Goal: Task Accomplishment & Management: Use online tool/utility

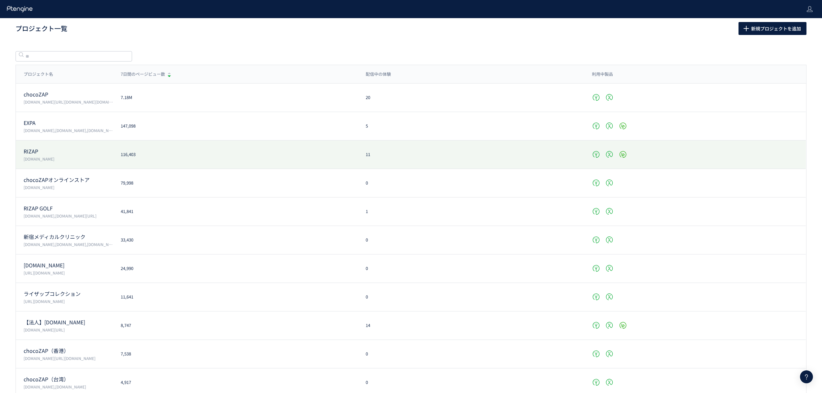
click at [54, 150] on p "RIZAP" at bounding box center [68, 151] width 89 height 7
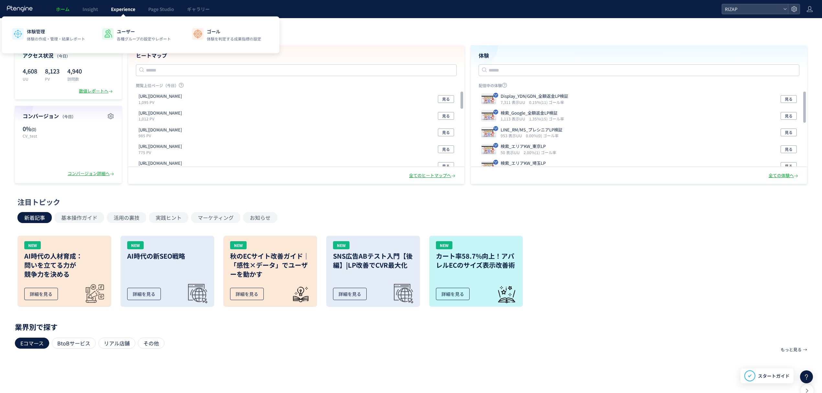
click at [117, 3] on link "Experience" at bounding box center [123, 9] width 37 height 18
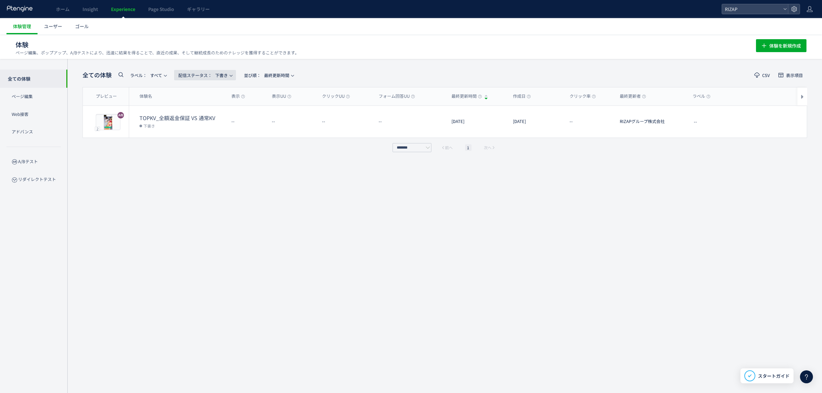
click at [231, 74] on span "button" at bounding box center [231, 76] width 4 height 4
click at [204, 123] on li "配信中" at bounding box center [207, 129] width 27 height 12
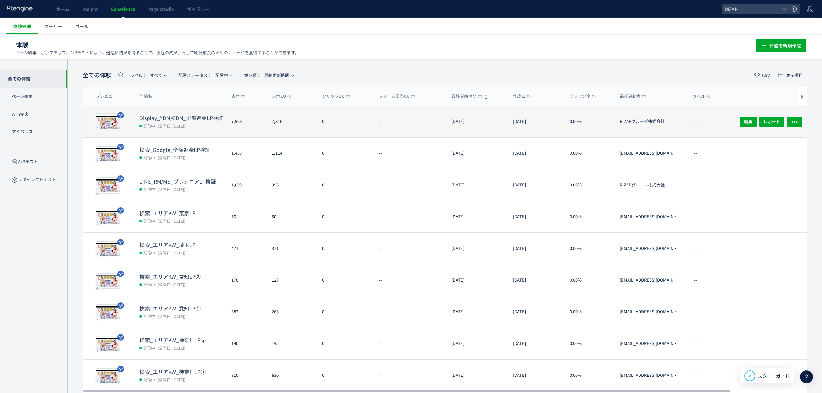
click at [186, 121] on dd "配信中 (公開日: 2025/08/26)" at bounding box center [183, 125] width 87 height 8
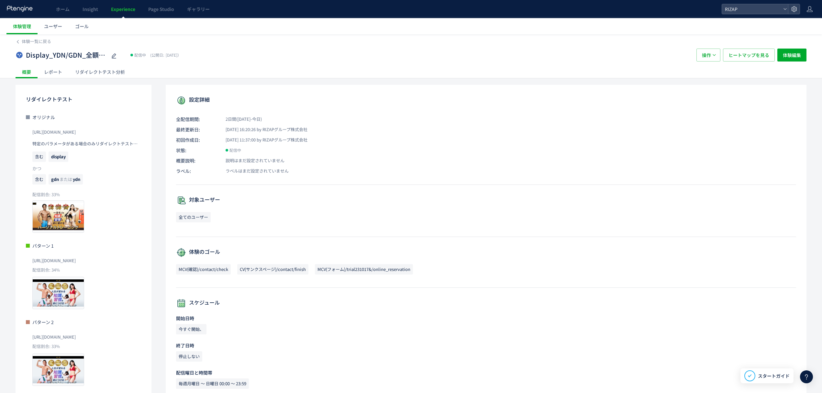
drag, startPoint x: 121, startPoint y: 262, endPoint x: 29, endPoint y: 265, distance: 92.0
click at [29, 319] on div "パターン 1 https://lp.rizap.jp/lp/guarantee-250826/ 配信割合: 34% プレビュー" at bounding box center [83, 352] width 115 height 67
copy span "[URL][DOMAIN_NAME]"
drag, startPoint x: 30, startPoint y: 341, endPoint x: 25, endPoint y: 342, distance: 5.0
click at [25, 342] on div "リダイレクトテスト オリジナル https://lp.rizap.jp/lp/training-230418/ 特定のパラメータがある場合のみリダイレクトテス…" at bounding box center [84, 240] width 136 height 310
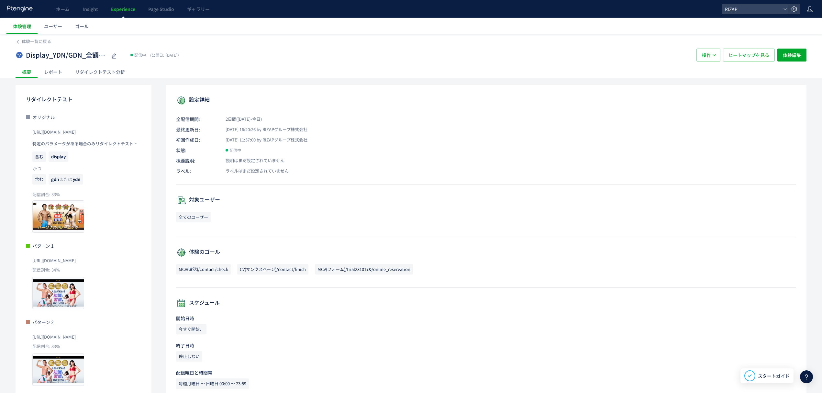
copy span "[URL][DOMAIN_NAME]"
click at [58, 72] on div "レポート" at bounding box center [53, 71] width 31 height 13
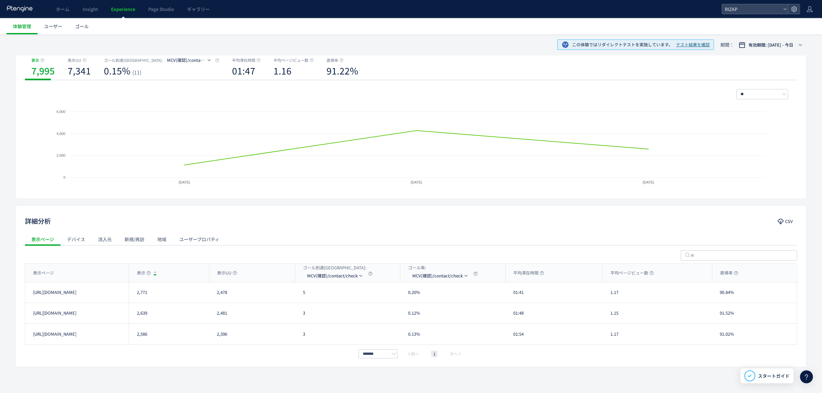
scroll to position [84, 0]
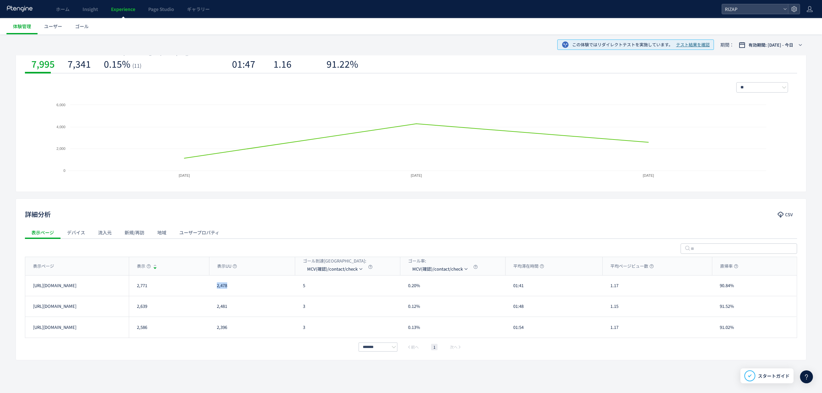
drag, startPoint x: 230, startPoint y: 289, endPoint x: 217, endPoint y: 289, distance: 13.0
click at [217, 289] on div "2,478" at bounding box center [252, 286] width 86 height 20
copy div "2,478"
drag, startPoint x: 229, startPoint y: 308, endPoint x: 210, endPoint y: 308, distance: 19.4
click at [210, 308] on div "2,481" at bounding box center [252, 306] width 86 height 20
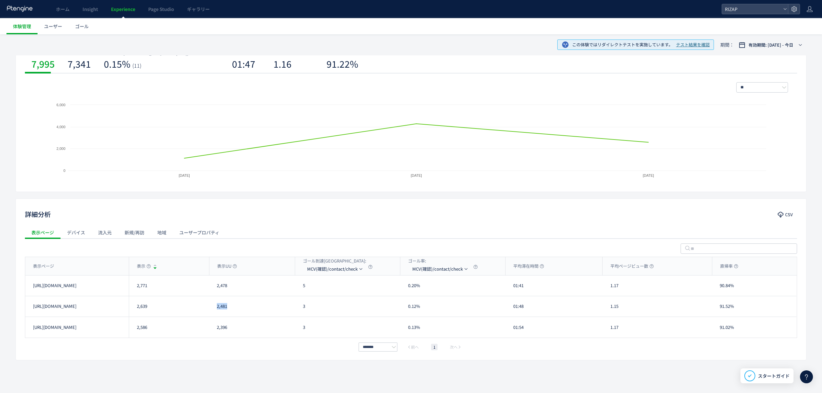
copy div "2,481"
drag, startPoint x: 234, startPoint y: 328, endPoint x: 207, endPoint y: 328, distance: 27.2
click at [207, 328] on div "https://lp.rizap.jp/lp/guarantee-250826/a/ 2,586 2,396 3 0.13% 01:54 1.17 91.02…" at bounding box center [411, 327] width 772 height 21
copy div "2,396"
click at [328, 267] on span "MCV(確認)/contact/check" at bounding box center [332, 269] width 51 height 10
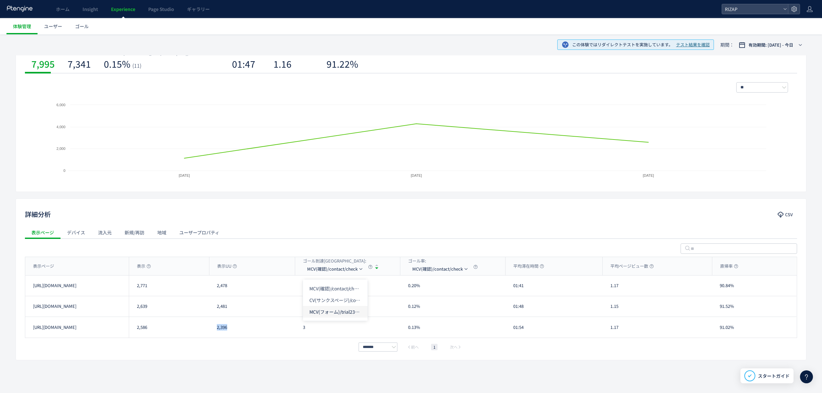
click at [324, 306] on li "MCV(フォーム)/trial231017&/online_reservation" at bounding box center [335, 312] width 65 height 12
drag, startPoint x: 314, startPoint y: 288, endPoint x: 301, endPoint y: 288, distance: 13.3
click at [301, 288] on div "84" at bounding box center [347, 286] width 105 height 20
copy div "84"
drag, startPoint x: 308, startPoint y: 306, endPoint x: 300, endPoint y: 306, distance: 7.8
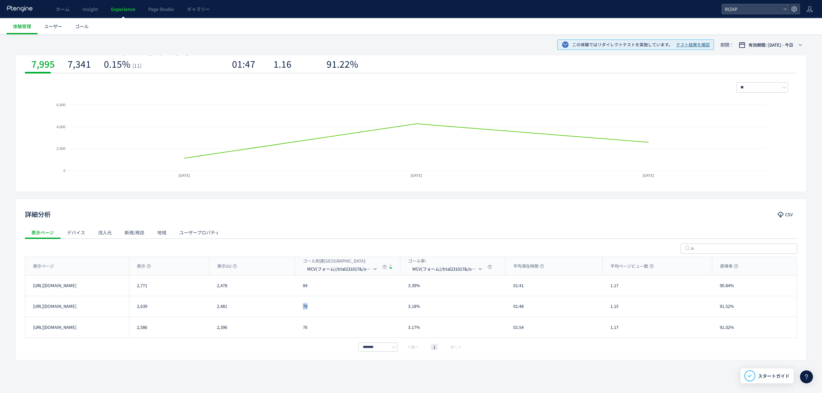
click at [300, 306] on div "79" at bounding box center [347, 306] width 105 height 20
copy div "79"
drag, startPoint x: 314, startPoint y: 331, endPoint x: 298, endPoint y: 331, distance: 15.9
click at [298, 331] on div "76" at bounding box center [347, 327] width 105 height 21
copy div "76"
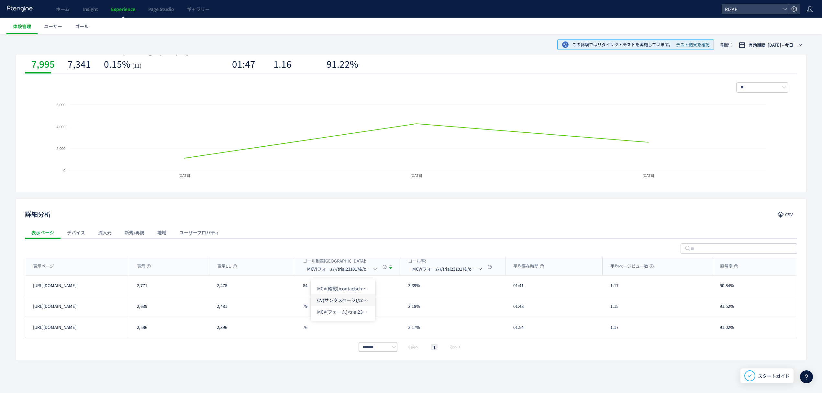
click at [339, 306] on li "CV(サンクスページ)/contact/finish" at bounding box center [343, 312] width 65 height 12
drag, startPoint x: 315, startPoint y: 284, endPoint x: 300, endPoint y: 284, distance: 15.2
click at [300, 284] on div "4" at bounding box center [347, 286] width 105 height 20
copy div "4"
click at [301, 310] on div "3" at bounding box center [347, 306] width 105 height 20
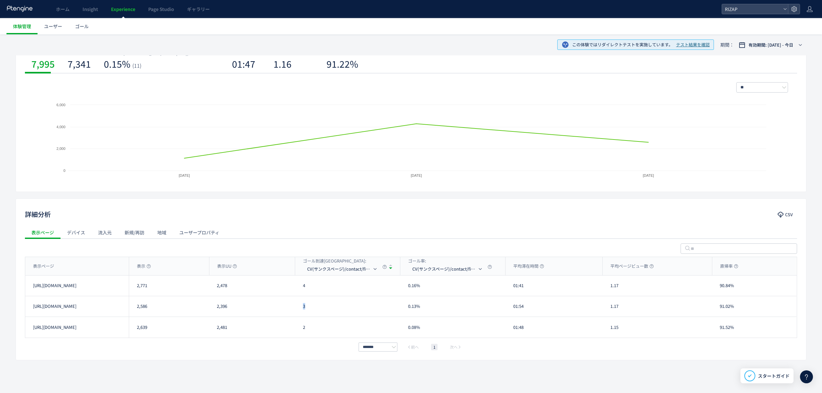
copy div "3"
click at [323, 270] on span "CV(サンクスページ)/contact/finish" at bounding box center [339, 269] width 65 height 10
click at [330, 311] on li "MCV(フォーム)/trial231017&/online_reservation" at bounding box center [343, 312] width 65 height 12
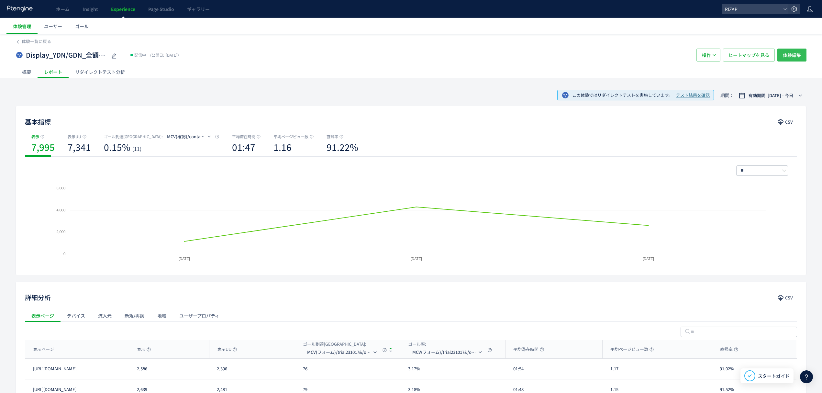
click at [789, 58] on span "体験編集" at bounding box center [792, 55] width 18 height 13
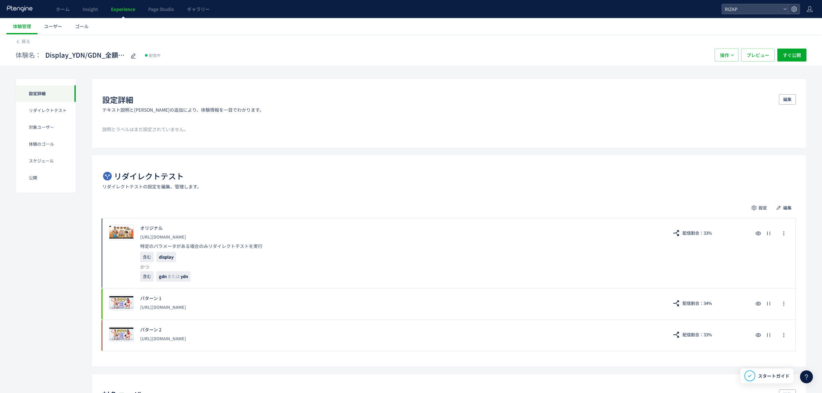
scroll to position [39, 0]
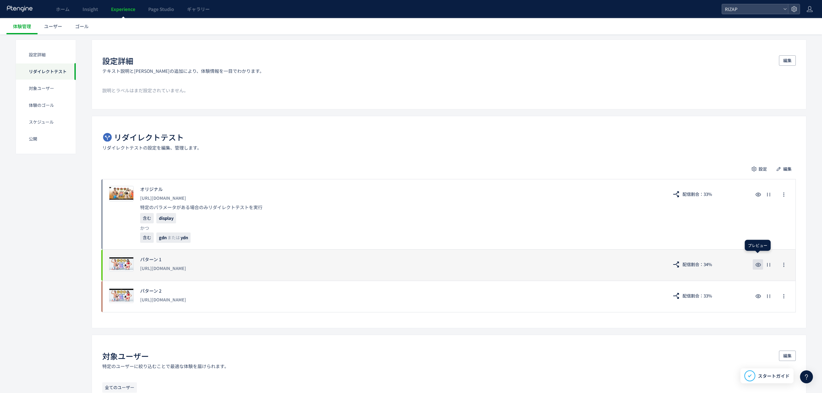
click at [759, 265] on use "button" at bounding box center [759, 265] width 6 height 4
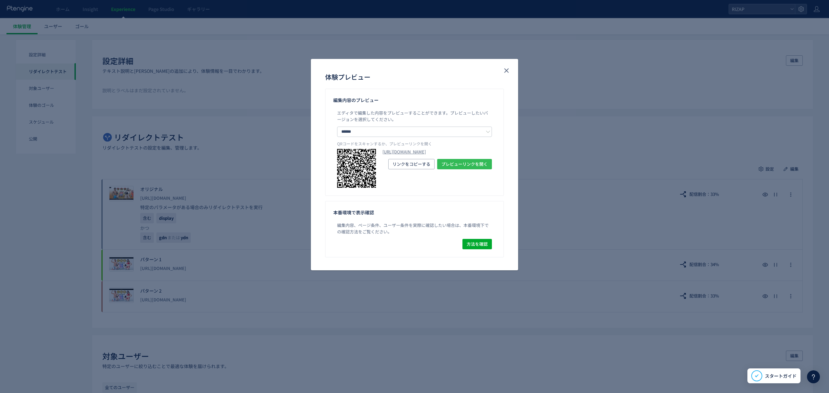
click at [459, 169] on span "プレビューリンクを開く" at bounding box center [464, 164] width 46 height 10
click at [407, 169] on span "リンクをコピーする" at bounding box center [411, 164] width 38 height 10
drag, startPoint x: 509, startPoint y: 69, endPoint x: 482, endPoint y: 87, distance: 32.4
click at [509, 69] on icon "close" at bounding box center [507, 71] width 8 height 8
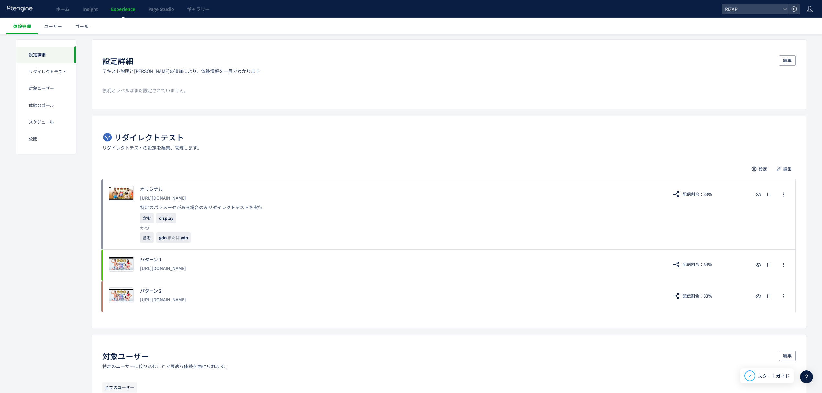
scroll to position [0, 0]
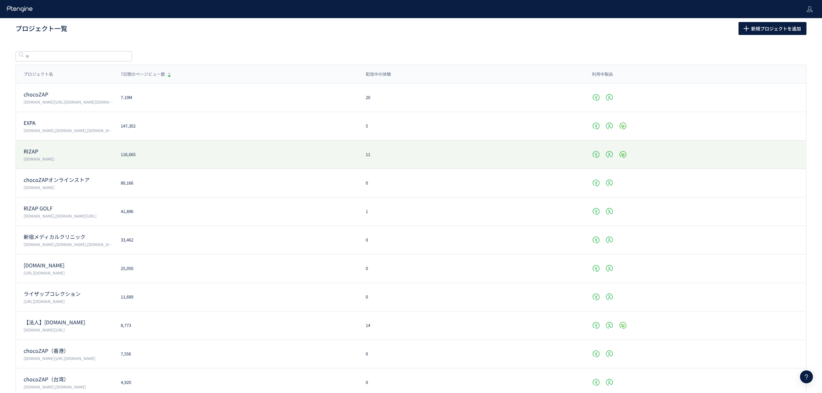
click at [53, 159] on p "[DOMAIN_NAME]" at bounding box center [68, 159] width 89 height 6
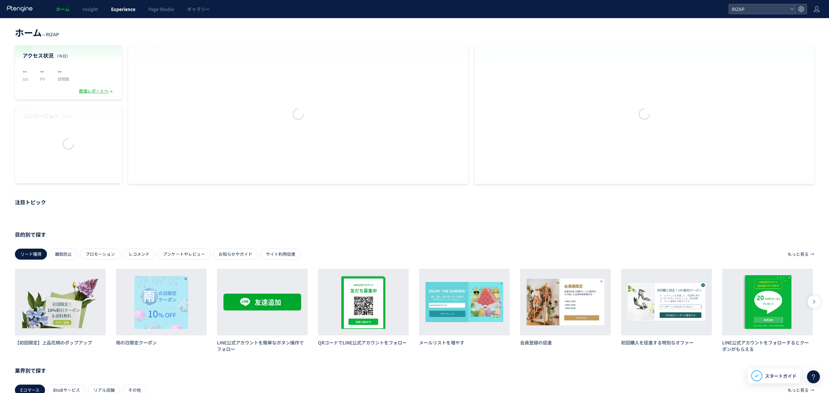
click at [123, 11] on span "Experience" at bounding box center [123, 9] width 24 height 6
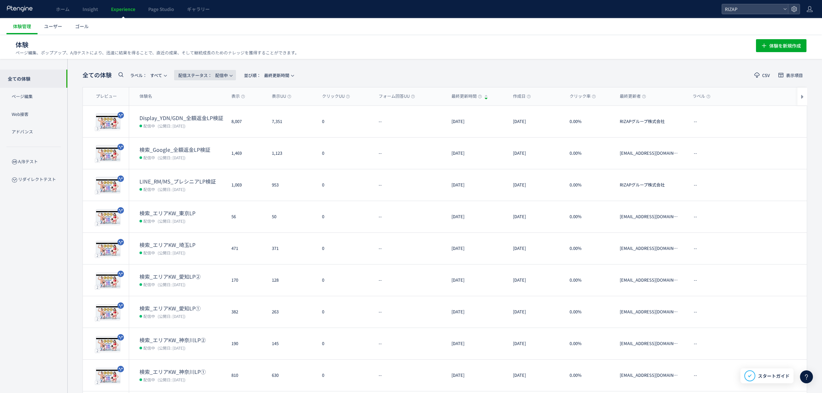
click at [224, 79] on span "配信ステータス​： 配信中" at bounding box center [203, 75] width 50 height 11
click at [204, 139] on li "下書き" at bounding box center [207, 140] width 27 height 12
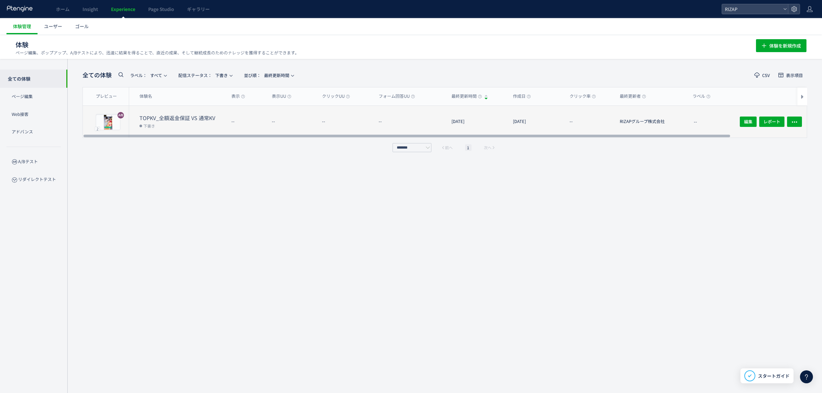
click at [196, 119] on dt "TOPKV_全額返金保証 VS 通常KV" at bounding box center [183, 117] width 87 height 7
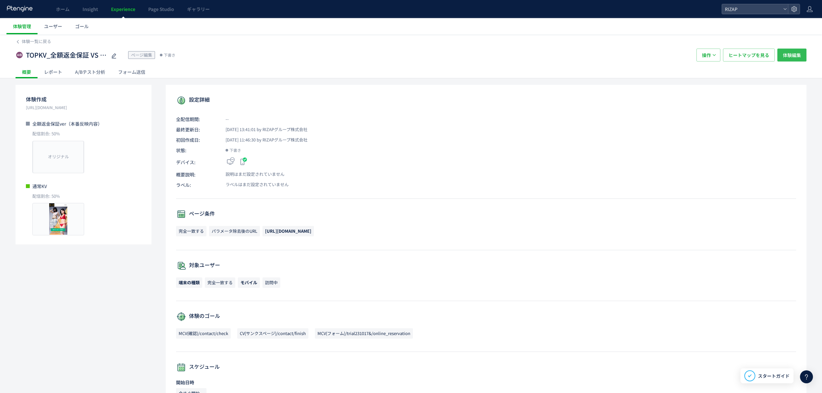
click at [791, 56] on span "体験編集" at bounding box center [792, 55] width 18 height 13
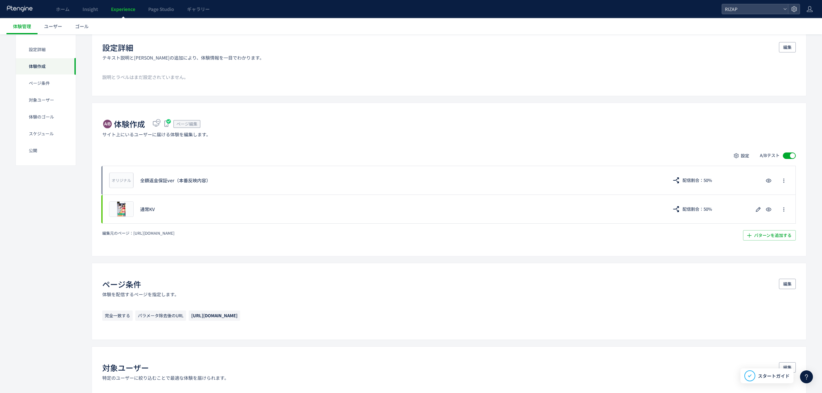
scroll to position [51, 0]
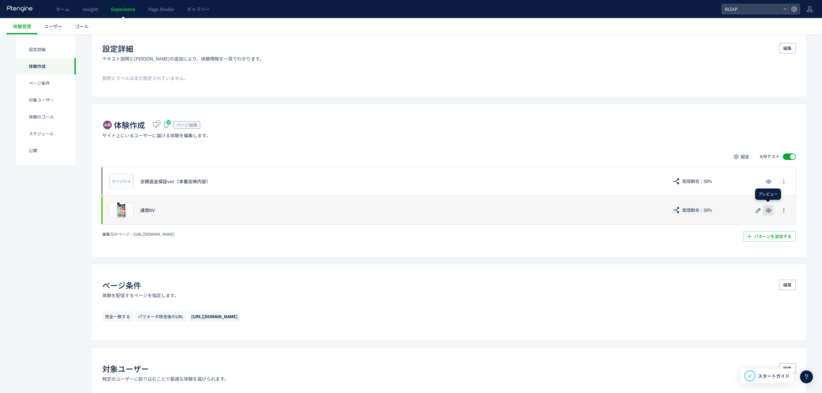
click at [767, 213] on icon "button" at bounding box center [769, 211] width 8 height 8
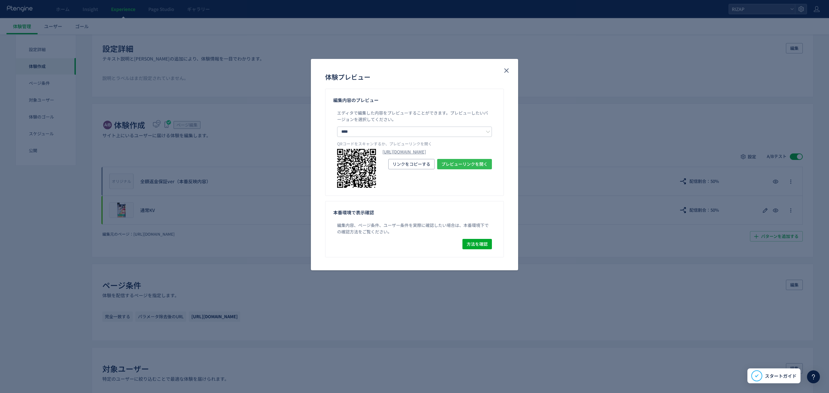
click at [467, 169] on span "プレビューリンクを開く" at bounding box center [464, 164] width 46 height 10
click at [507, 69] on icon "close" at bounding box center [507, 71] width 8 height 8
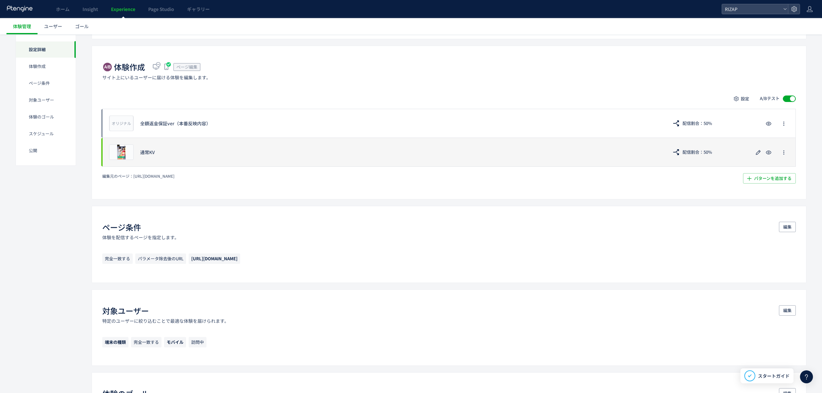
scroll to position [0, 0]
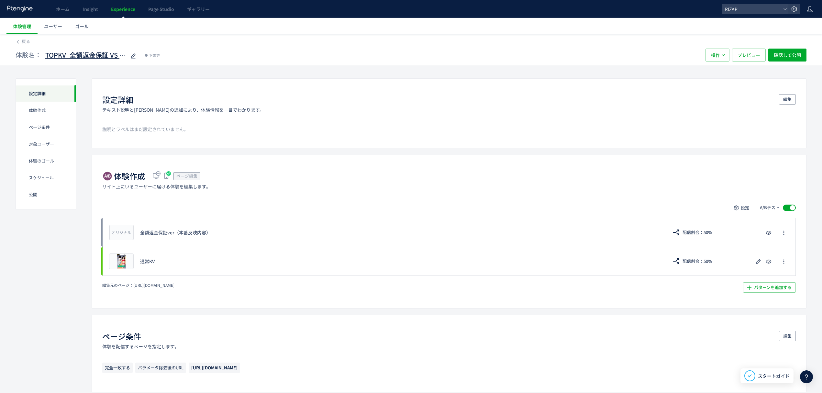
click at [107, 55] on span "TOPKV_全額返金保証 VS 通常KV" at bounding box center [85, 55] width 81 height 9
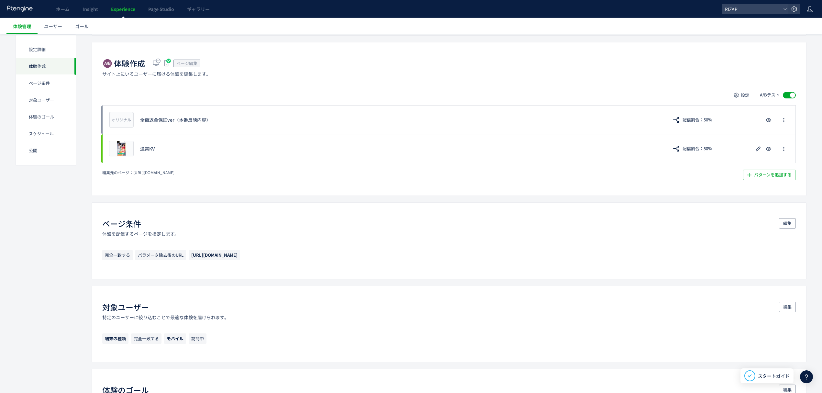
scroll to position [112, 0]
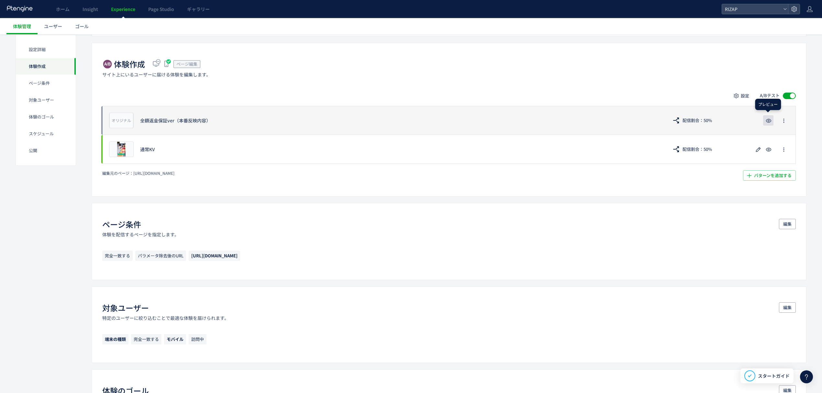
click at [771, 122] on use "button" at bounding box center [769, 121] width 6 height 4
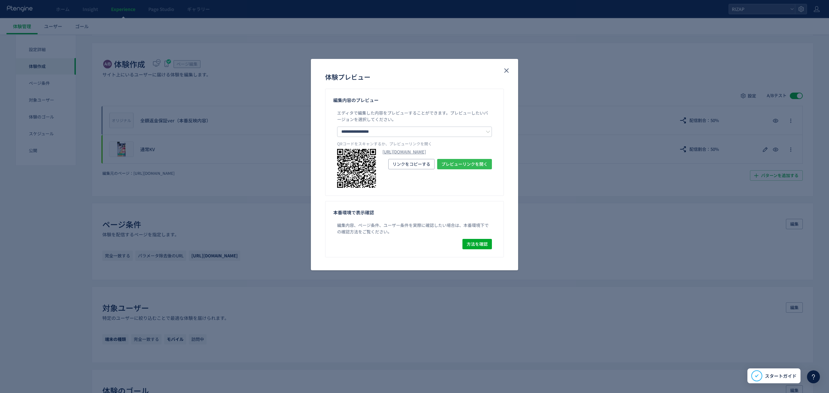
click at [461, 169] on span "プレビューリンクを開く" at bounding box center [464, 164] width 46 height 10
click at [410, 169] on div "[URL][DOMAIN_NAME] プレビューリンクを開く リンクをコピーする" at bounding box center [436, 168] width 109 height 39
click at [409, 169] on span "リンクをコピーする" at bounding box center [411, 164] width 38 height 10
click at [416, 169] on span "リンクをコピーする" at bounding box center [411, 164] width 38 height 10
click at [507, 71] on use "close" at bounding box center [506, 70] width 5 height 5
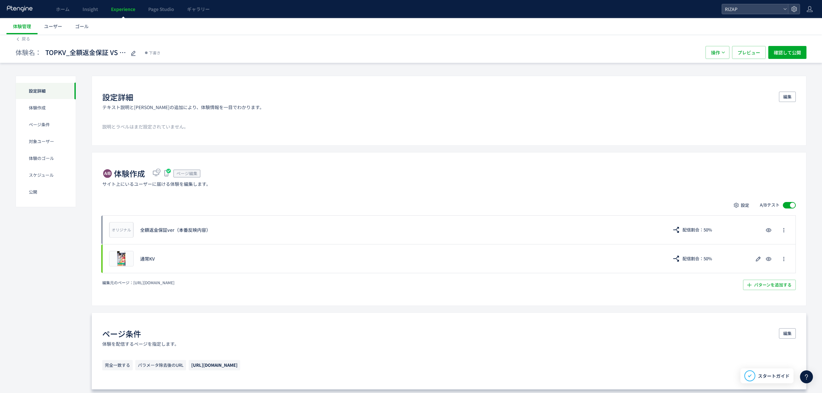
scroll to position [0, 0]
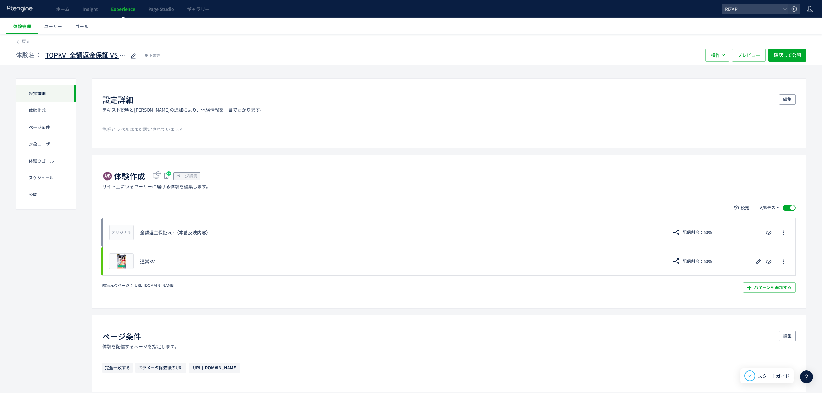
click at [80, 56] on span "TOPKV_全額返金保証 VS 通常KV" at bounding box center [85, 55] width 81 height 9
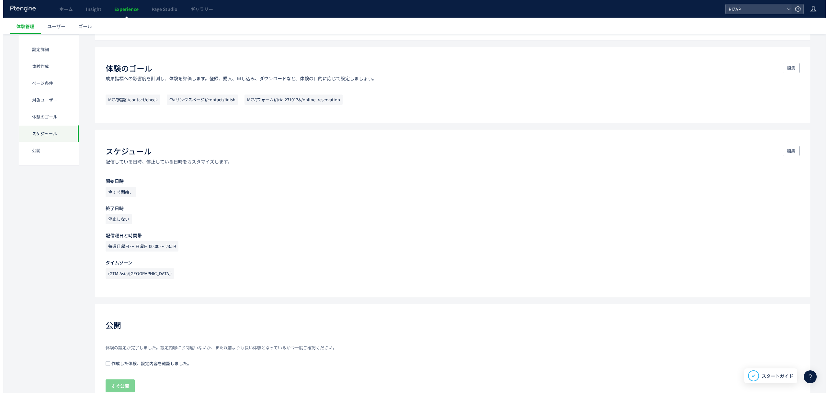
scroll to position [472, 0]
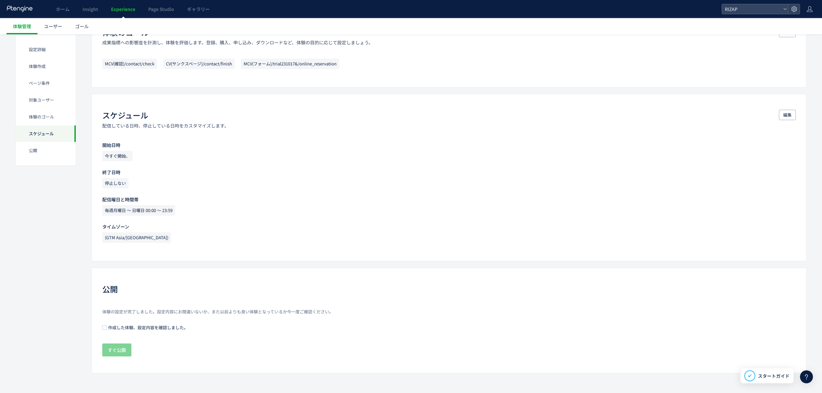
click at [148, 329] on span "作成した体験、設定内容を確認しました。" at bounding box center [147, 327] width 81 height 6
click at [119, 355] on span "すぐ公開" at bounding box center [117, 350] width 18 height 13
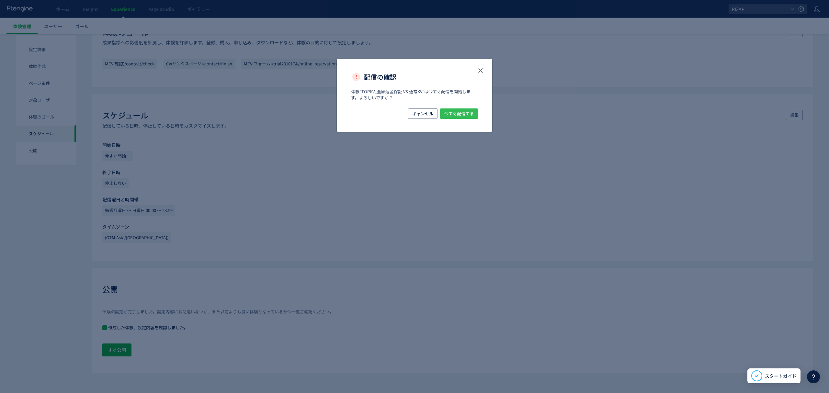
click at [465, 114] on span "今すぐ配信する" at bounding box center [458, 113] width 29 height 10
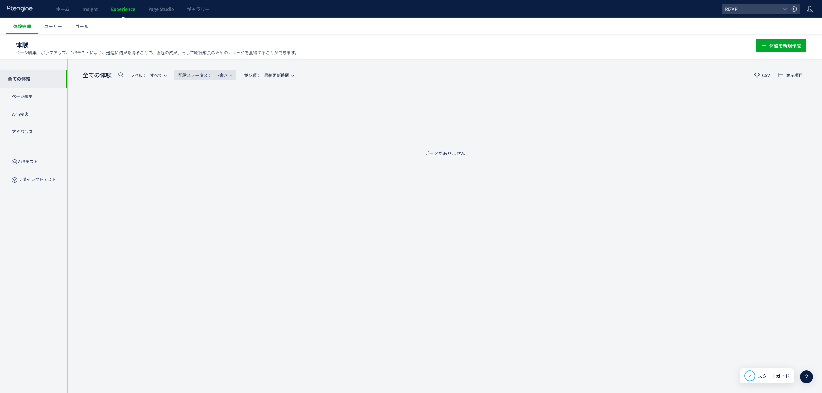
click at [223, 74] on span "配信ステータス​： 下書き" at bounding box center [203, 75] width 50 height 11
click at [355, 136] on div "全ての体験 ラベル： すべて 配信ステータス​： 下書き 並び順： 最終更新時間 CSV 表示項目 プレビュー 体験名 表示 表示UU クリックUU フォーム…" at bounding box center [445, 113] width 725 height 88
click at [148, 76] on span "ラベル： すべて" at bounding box center [146, 75] width 32 height 11
click at [222, 117] on div "全ての体験 ラベル： すべて 配信ステータス​： 下書き 並び順： 最終更新時間 CSV 表示項目 プレビュー 体験名 表示 表示UU クリックUU フォーム…" at bounding box center [445, 113] width 725 height 88
click at [228, 78] on span "配信ステータス​： 下書き" at bounding box center [203, 75] width 50 height 11
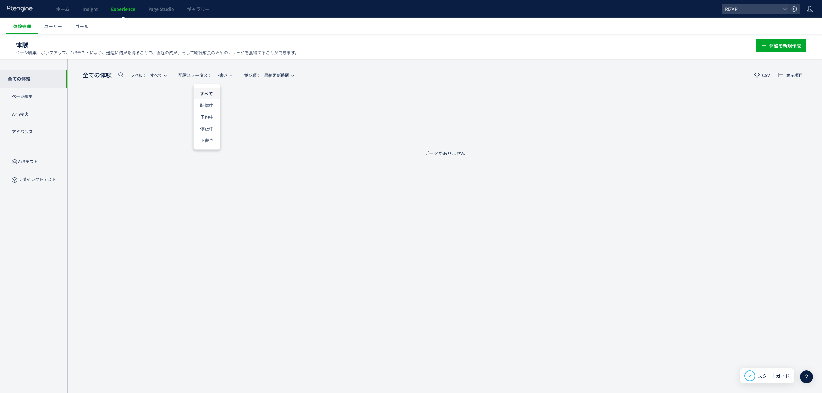
click at [209, 111] on li "すべて" at bounding box center [207, 117] width 27 height 12
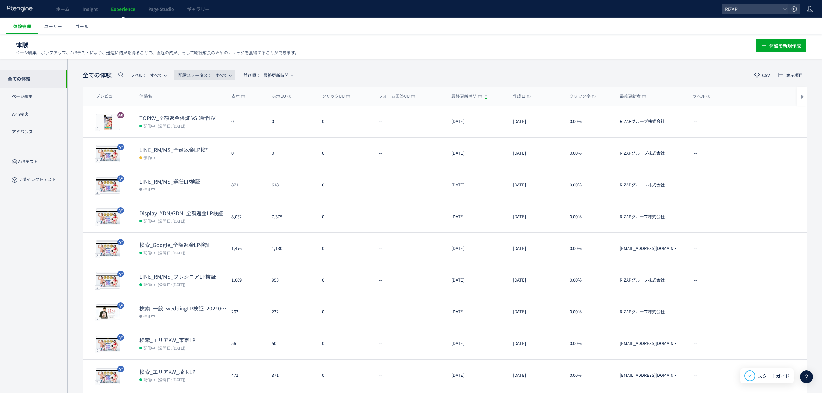
click at [226, 79] on button "配信ステータス​： すべて" at bounding box center [204, 75] width 61 height 10
click at [209, 123] on li "配信中" at bounding box center [207, 129] width 27 height 12
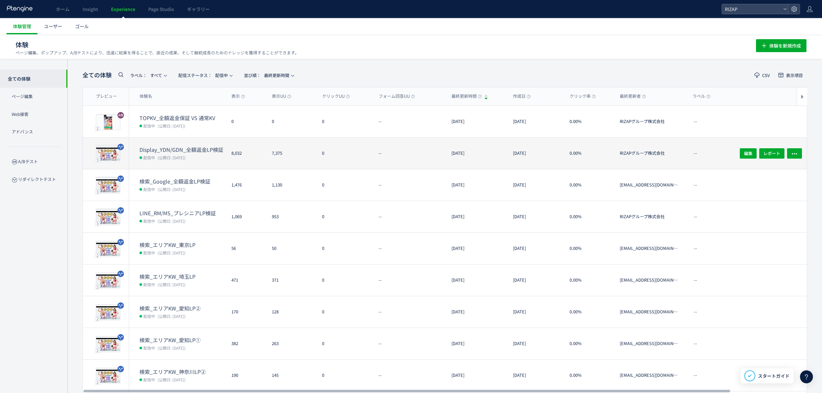
click at [201, 152] on dt "Display_YDN/GDN_全額返金LP検証" at bounding box center [183, 149] width 87 height 7
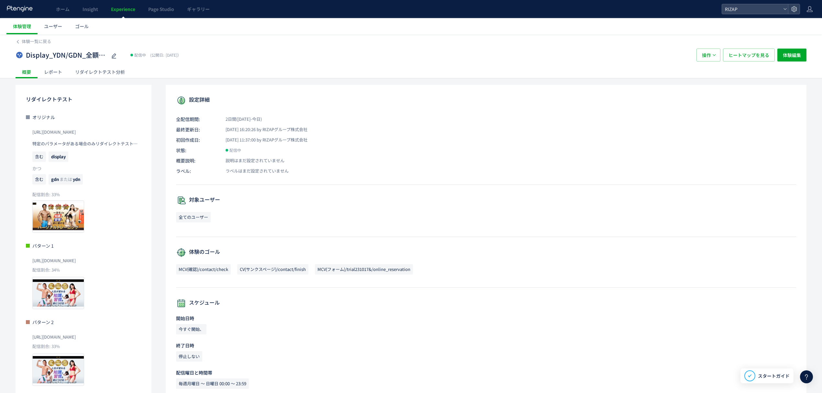
click at [56, 74] on div "レポート" at bounding box center [53, 71] width 31 height 13
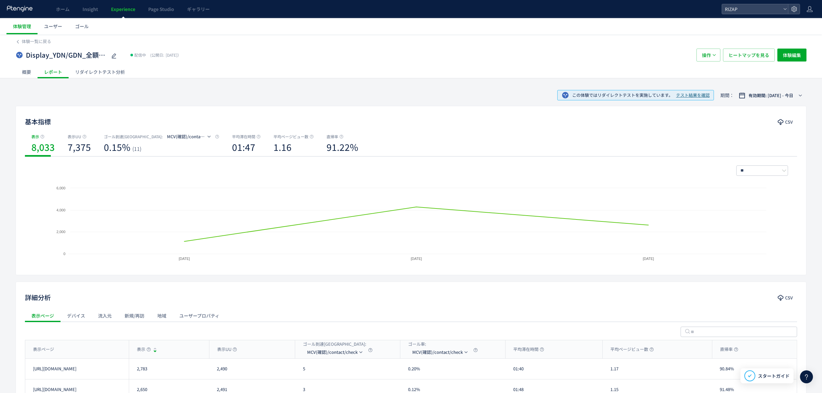
scroll to position [84, 0]
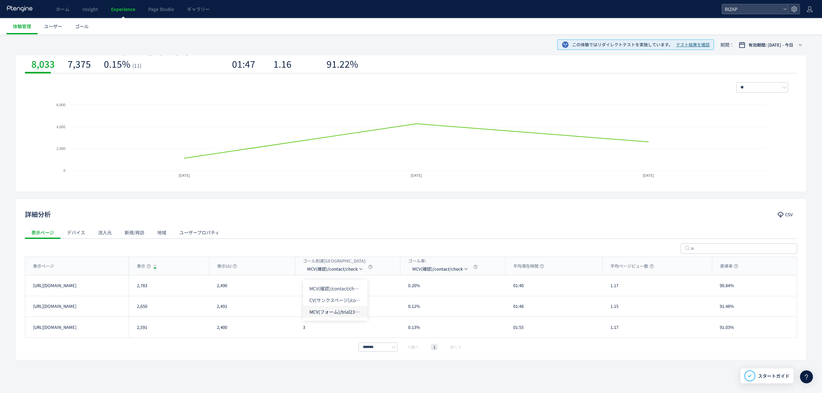
click at [328, 309] on li "MCV(フォーム)/trial231017&/online_reservation" at bounding box center [335, 312] width 65 height 12
click at [332, 306] on li "CV(サンクスページ)/contact/finish" at bounding box center [343, 312] width 65 height 12
drag, startPoint x: 313, startPoint y: 289, endPoint x: 302, endPoint y: 284, distance: 12.2
click at [302, 284] on div "4" at bounding box center [347, 286] width 105 height 20
copy div "4"
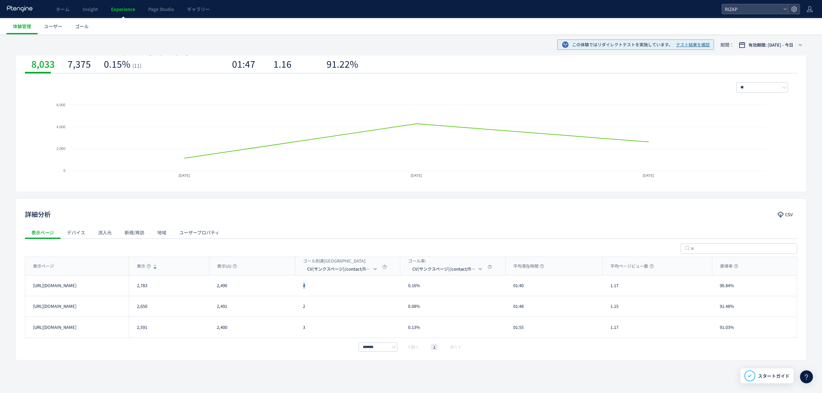
click at [268, 348] on div "******* 前へ 1 次へ" at bounding box center [411, 347] width 773 height 8
drag, startPoint x: 516, startPoint y: 285, endPoint x: 511, endPoint y: 284, distance: 5.0
click at [511, 284] on div "01:40" at bounding box center [554, 286] width 97 height 20
copy div "01:40"
drag, startPoint x: 517, startPoint y: 306, endPoint x: 511, endPoint y: 306, distance: 5.8
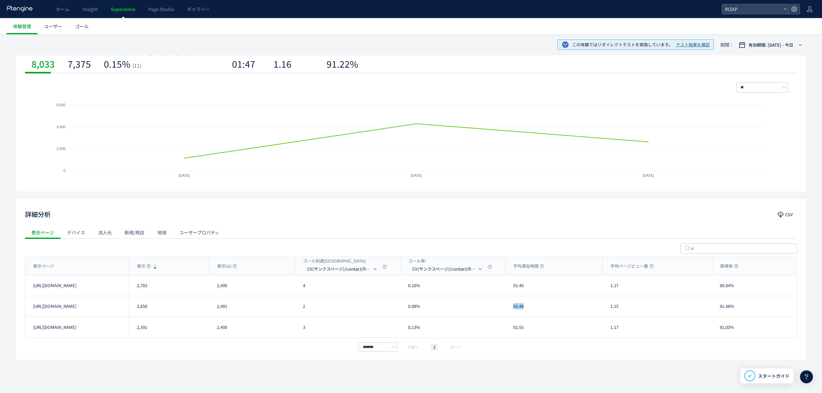
click at [511, 306] on div "01:48" at bounding box center [554, 306] width 97 height 20
copy div "01:48"
drag, startPoint x: 525, startPoint y: 329, endPoint x: 509, endPoint y: 328, distance: 15.9
click at [509, 328] on div "01:55" at bounding box center [554, 327] width 97 height 21
copy div "01:55"
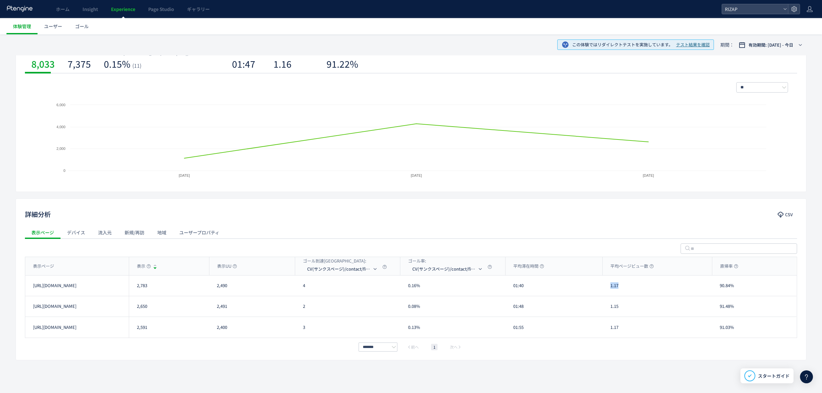
drag, startPoint x: 618, startPoint y: 285, endPoint x: 611, endPoint y: 285, distance: 7.4
click at [611, 285] on div "1.17" at bounding box center [657, 286] width 109 height 20
copy div "1.17"
click at [609, 309] on div "1.15" at bounding box center [657, 306] width 109 height 20
copy div "1.15"
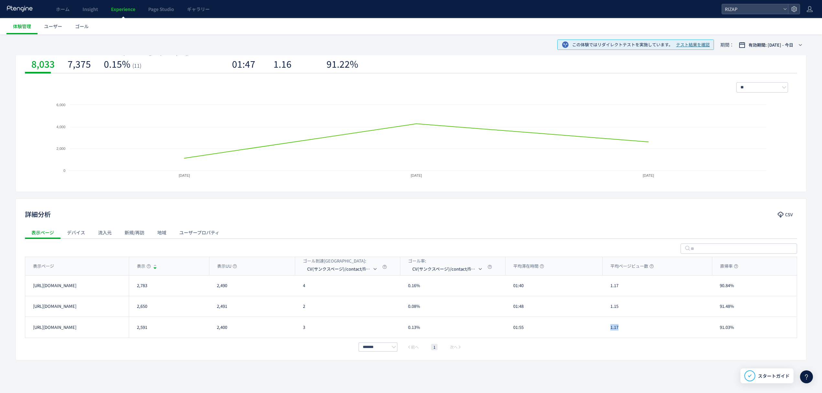
drag, startPoint x: 624, startPoint y: 328, endPoint x: 592, endPoint y: 324, distance: 32.0
click at [611, 324] on div "1.17" at bounding box center [657, 327] width 109 height 21
copy div "1.17"
drag, startPoint x: 734, startPoint y: 287, endPoint x: 719, endPoint y: 287, distance: 15.2
click at [719, 287] on div "90.84%" at bounding box center [754, 286] width 85 height 20
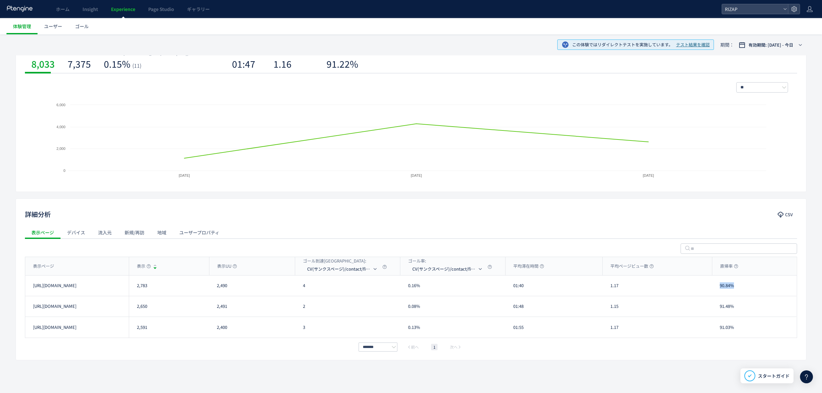
copy div "90.84%"
drag, startPoint x: 729, startPoint y: 308, endPoint x: 718, endPoint y: 308, distance: 11.4
click at [718, 308] on div "91.48%" at bounding box center [754, 306] width 85 height 20
copy div "91.48%"
drag, startPoint x: 734, startPoint y: 332, endPoint x: 718, endPoint y: 332, distance: 16.5
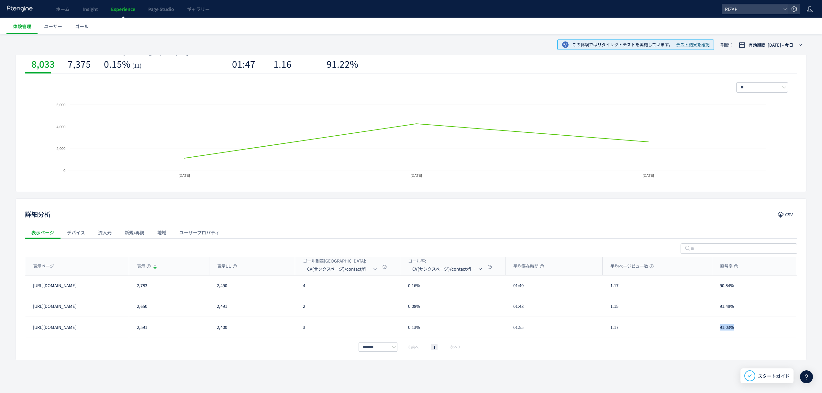
click at [718, 332] on div "91.03%" at bounding box center [754, 327] width 85 height 21
copy div "91.03%"
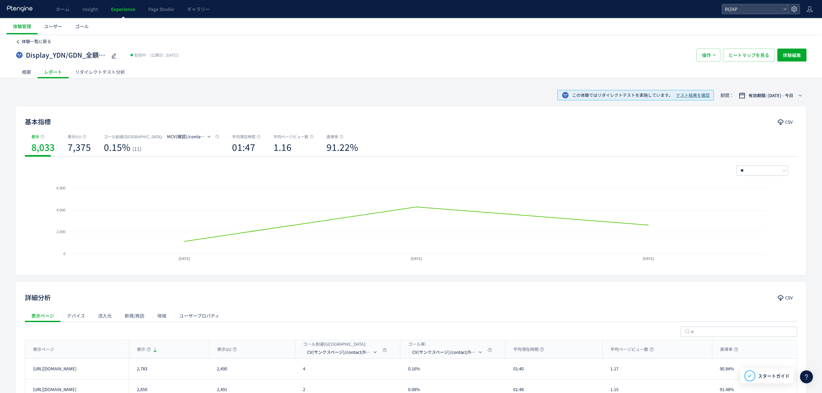
click at [38, 41] on span "体験一覧に戻る" at bounding box center [36, 41] width 29 height 6
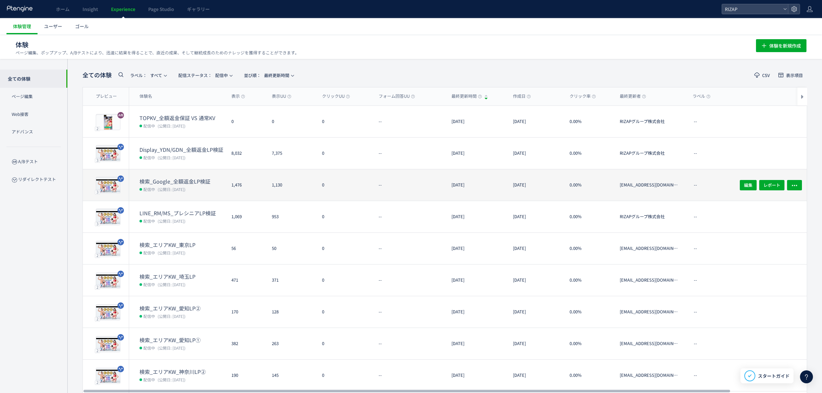
click at [182, 178] on dt "検索_Google_全額返金LP検証" at bounding box center [183, 181] width 87 height 7
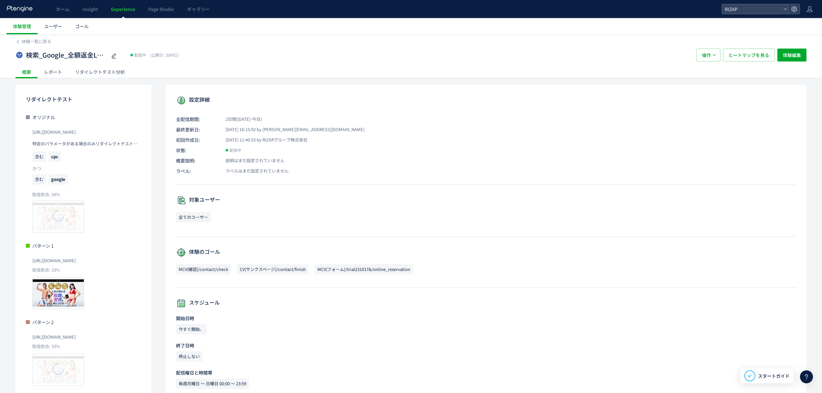
click at [58, 71] on div "レポート" at bounding box center [53, 71] width 31 height 13
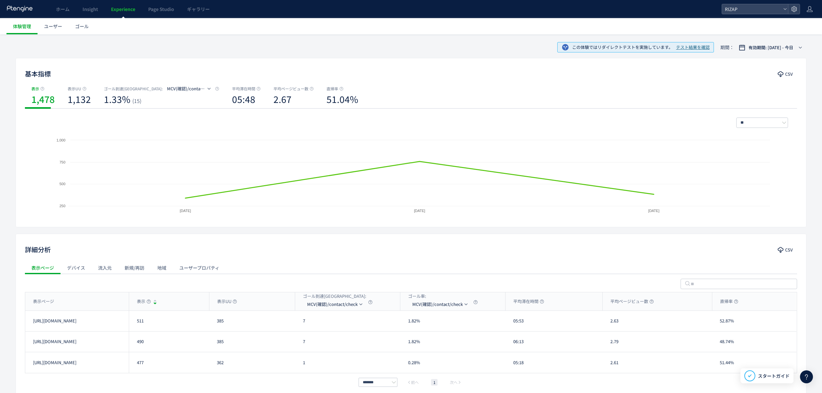
scroll to position [55, 0]
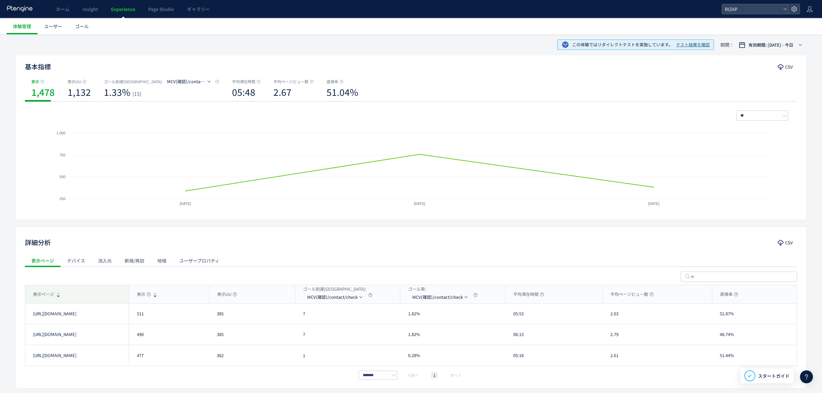
click at [85, 296] on div "表示ページ" at bounding box center [77, 294] width 104 height 18
drag, startPoint x: 224, startPoint y: 314, endPoint x: 216, endPoint y: 315, distance: 8.5
click at [216, 315] on div "385" at bounding box center [252, 314] width 86 height 20
click at [218, 337] on div "362" at bounding box center [252, 334] width 86 height 20
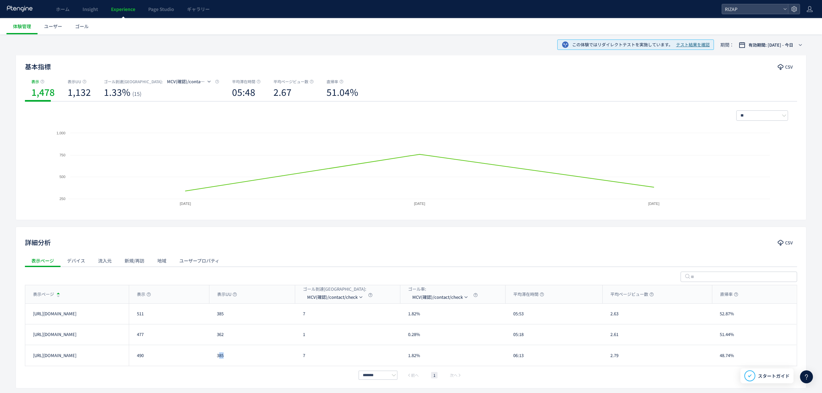
drag, startPoint x: 228, startPoint y: 358, endPoint x: 218, endPoint y: 358, distance: 10.0
click at [218, 358] on div "385" at bounding box center [252, 355] width 86 height 21
click at [237, 363] on div "385" at bounding box center [252, 355] width 86 height 21
drag, startPoint x: 221, startPoint y: 357, endPoint x: 217, endPoint y: 357, distance: 3.9
click at [217, 357] on div "385" at bounding box center [252, 355] width 86 height 21
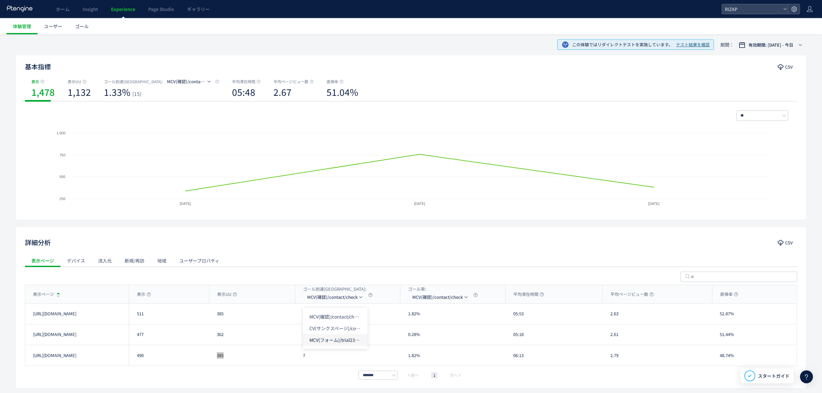
drag, startPoint x: 335, startPoint y: 340, endPoint x: 331, endPoint y: 346, distance: 8.1
click at [335, 340] on li "MCV(フォーム)/trial231017&/online_reservation" at bounding box center [335, 340] width 65 height 12
drag, startPoint x: 314, startPoint y: 317, endPoint x: 301, endPoint y: 317, distance: 13.6
click at [301, 317] on div "38" at bounding box center [347, 314] width 105 height 20
drag, startPoint x: 317, startPoint y: 335, endPoint x: 300, endPoint y: 334, distance: 17.2
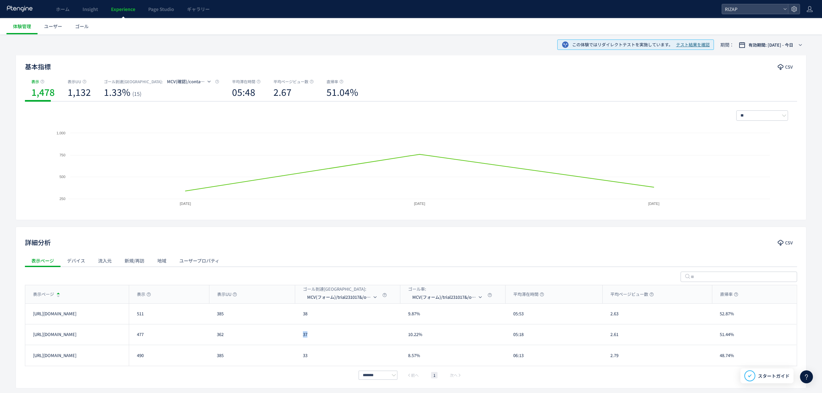
click at [300, 334] on div "37" at bounding box center [347, 334] width 105 height 20
click at [300, 359] on div "33" at bounding box center [347, 355] width 105 height 21
click at [342, 334] on li "CV(サンクスページ)/contact/finish" at bounding box center [343, 340] width 65 height 12
drag, startPoint x: 316, startPoint y: 316, endPoint x: 302, endPoint y: 316, distance: 14.2
click at [302, 316] on div "7" at bounding box center [347, 314] width 105 height 20
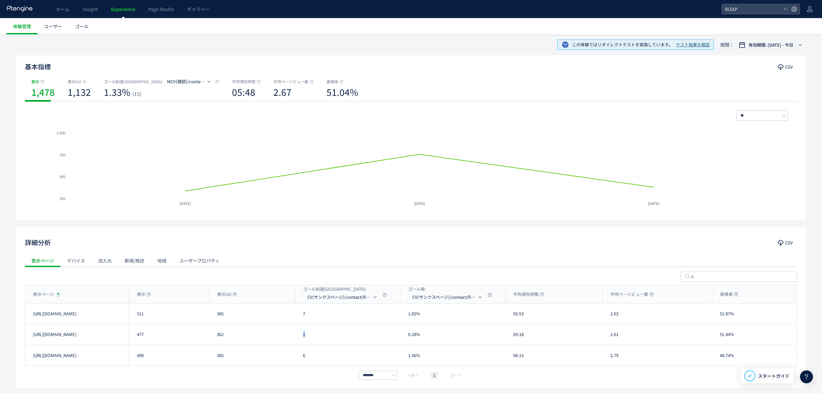
click at [297, 339] on div "1" at bounding box center [347, 334] width 105 height 20
drag, startPoint x: 309, startPoint y: 359, endPoint x: 299, endPoint y: 359, distance: 9.4
click at [299, 359] on div "6" at bounding box center [347, 355] width 105 height 21
drag, startPoint x: 529, startPoint y: 316, endPoint x: 514, endPoint y: 316, distance: 15.5
click at [514, 316] on div "05:53" at bounding box center [554, 314] width 97 height 20
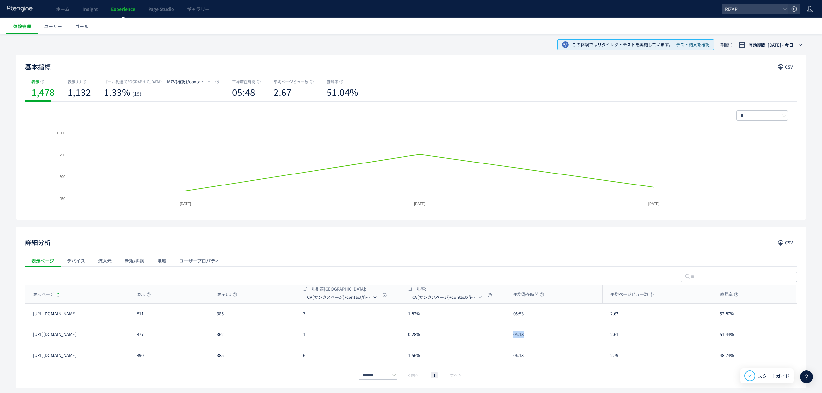
drag, startPoint x: 518, startPoint y: 339, endPoint x: 510, endPoint y: 339, distance: 7.8
click at [510, 339] on div "05:18" at bounding box center [554, 334] width 97 height 20
drag, startPoint x: 518, startPoint y: 359, endPoint x: 508, endPoint y: 359, distance: 10.4
click at [508, 359] on div "06:13" at bounding box center [554, 355] width 97 height 21
click at [610, 317] on div "2.63" at bounding box center [657, 314] width 109 height 20
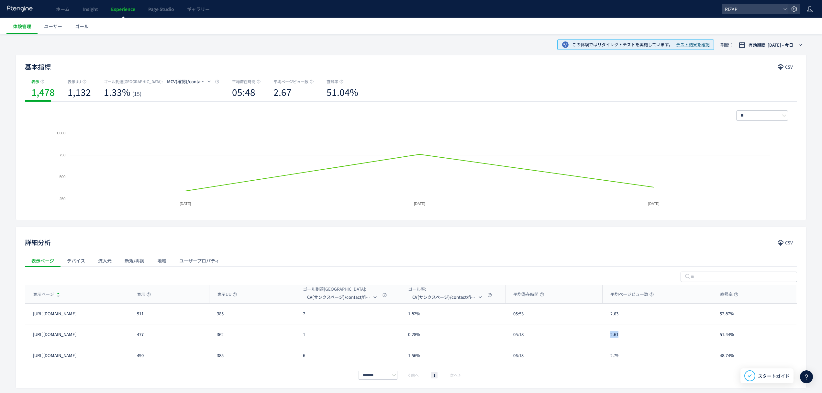
drag, startPoint x: 619, startPoint y: 337, endPoint x: 604, endPoint y: 337, distance: 14.9
click at [604, 337] on div "2.61" at bounding box center [657, 334] width 109 height 20
drag, startPoint x: 622, startPoint y: 357, endPoint x: 607, endPoint y: 357, distance: 14.9
click at [607, 357] on div "2.79" at bounding box center [657, 355] width 109 height 21
drag, startPoint x: 740, startPoint y: 314, endPoint x: 719, endPoint y: 315, distance: 20.7
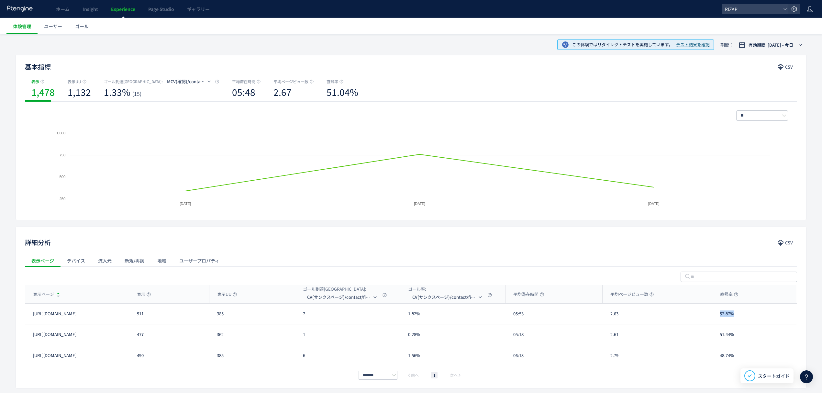
click at [719, 315] on div "52.87%" at bounding box center [754, 314] width 85 height 20
drag, startPoint x: 736, startPoint y: 337, endPoint x: 719, endPoint y: 337, distance: 17.2
click at [719, 337] on div "51.44%" at bounding box center [754, 334] width 85 height 20
drag, startPoint x: 740, startPoint y: 358, endPoint x: 718, endPoint y: 358, distance: 21.7
click at [718, 358] on div "48.74%" at bounding box center [754, 355] width 85 height 21
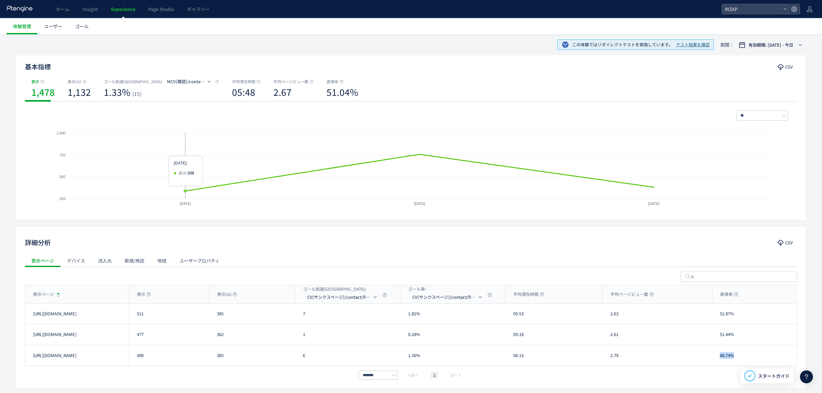
scroll to position [0, 0]
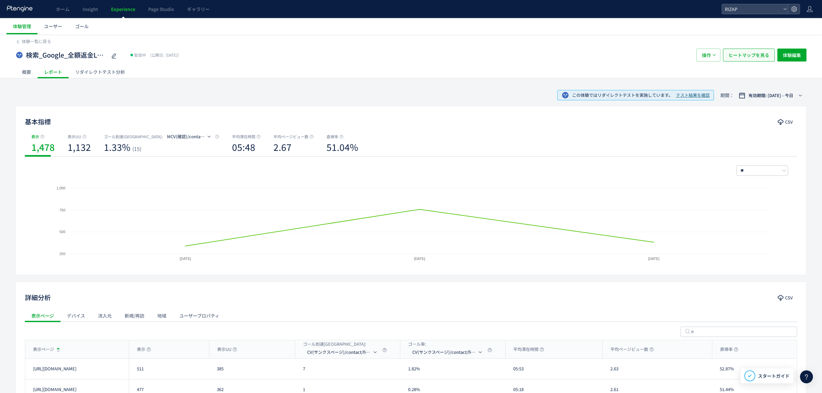
click at [765, 53] on span "ヒートマップを見る" at bounding box center [749, 55] width 41 height 13
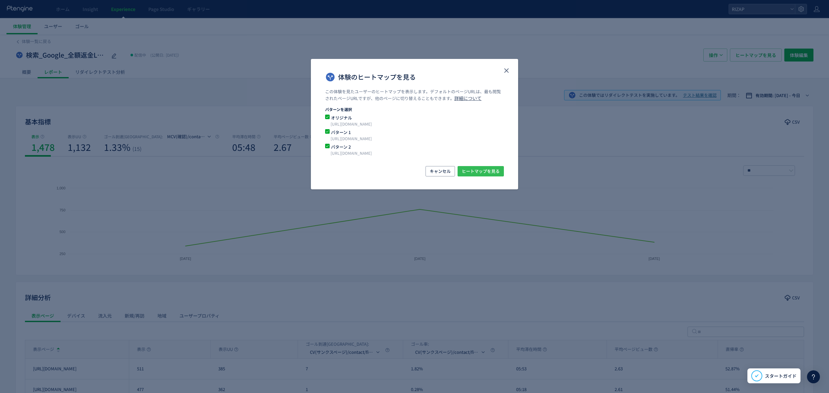
click at [481, 175] on span "ヒートマップを見る" at bounding box center [481, 171] width 38 height 10
click at [508, 69] on icon "close" at bounding box center [507, 71] width 8 height 8
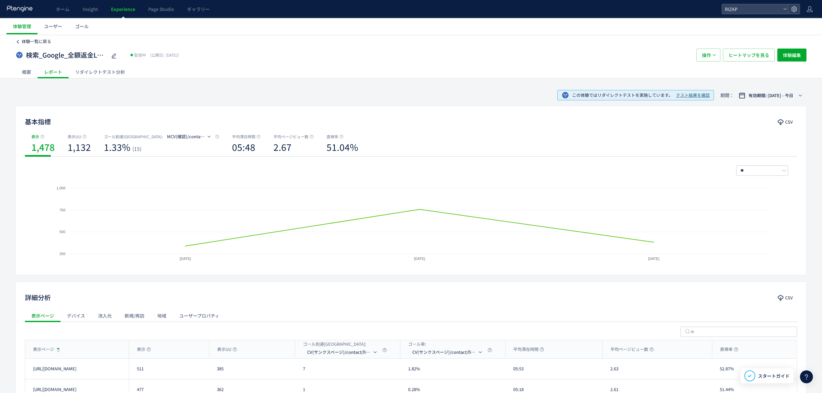
click at [44, 42] on span "体験一覧に戻る" at bounding box center [36, 41] width 29 height 6
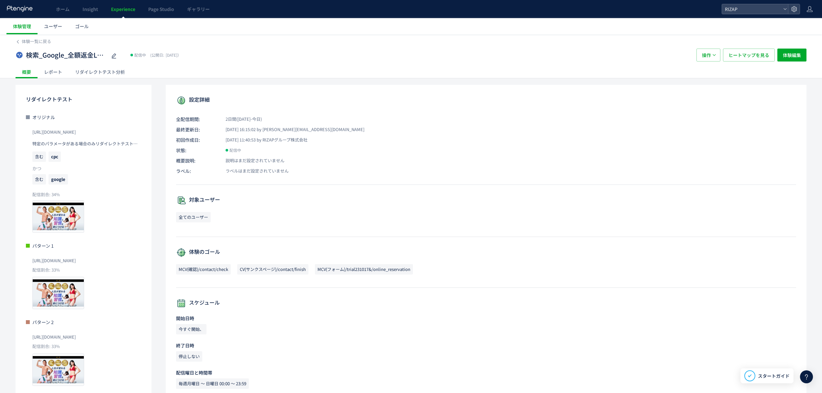
click at [56, 71] on div "レポート" at bounding box center [53, 71] width 31 height 13
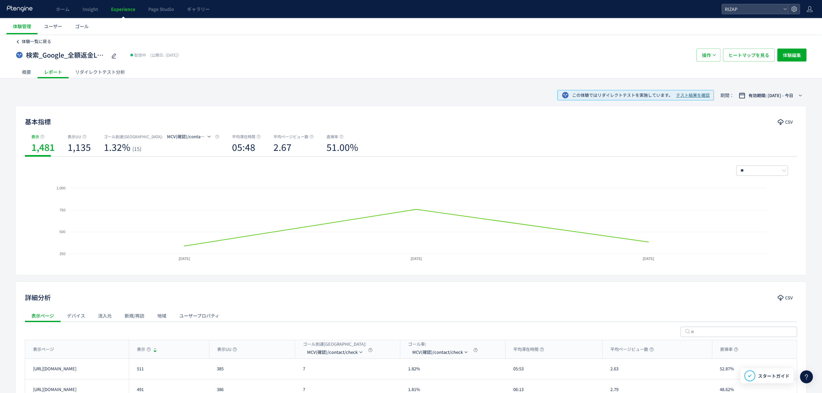
click at [28, 39] on span "体験一覧に戻る" at bounding box center [36, 41] width 29 height 6
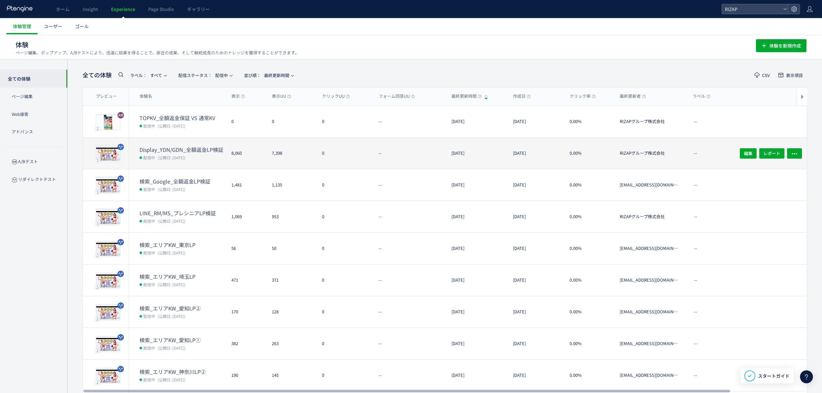
click at [184, 146] on dt "Display_YDN/GDN_全額返金LP検証" at bounding box center [183, 149] width 87 height 7
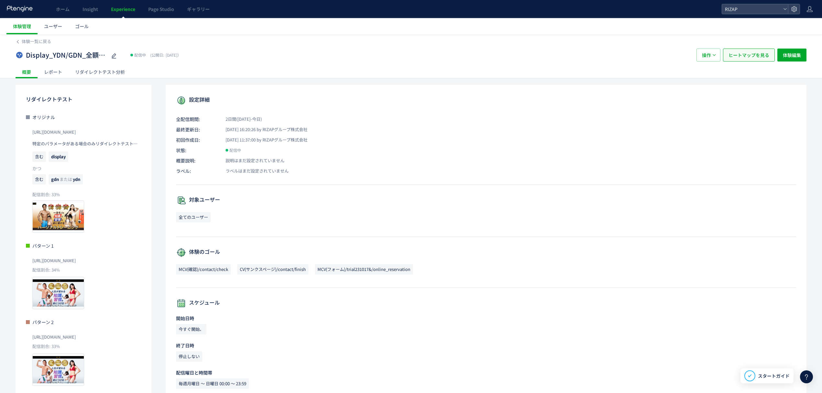
click at [749, 56] on span "ヒートマップを見る" at bounding box center [749, 55] width 41 height 13
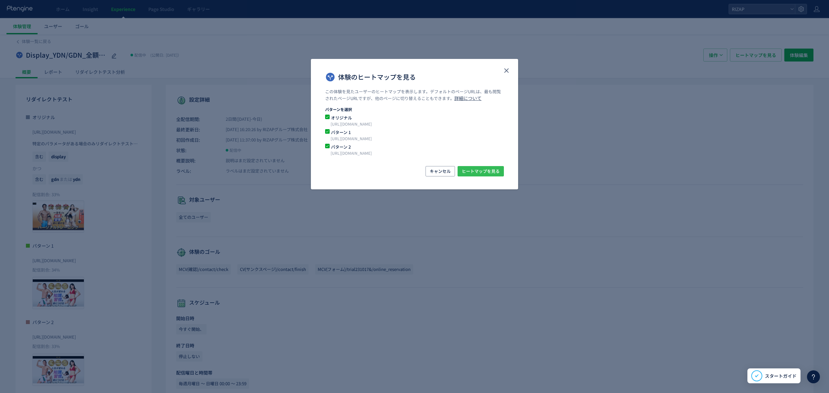
click at [476, 170] on span "ヒートマップを見る" at bounding box center [481, 171] width 38 height 10
click at [505, 72] on use "close" at bounding box center [506, 70] width 5 height 5
